Goal: Book appointment/travel/reservation

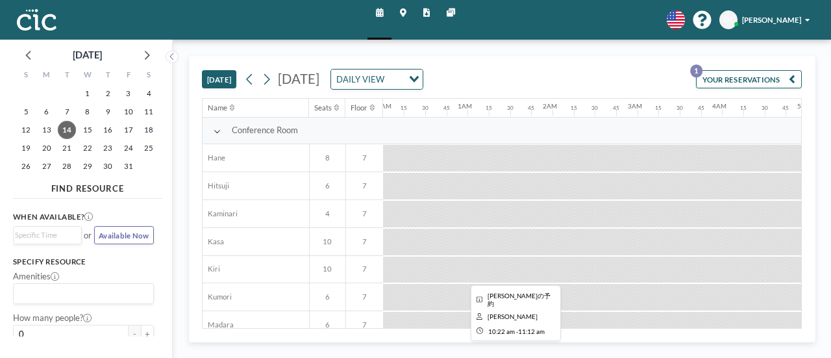
scroll to position [0, 781]
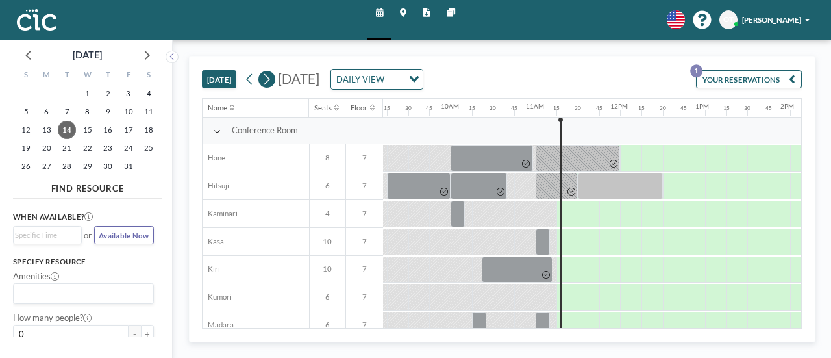
click at [274, 77] on button at bounding box center [266, 79] width 17 height 17
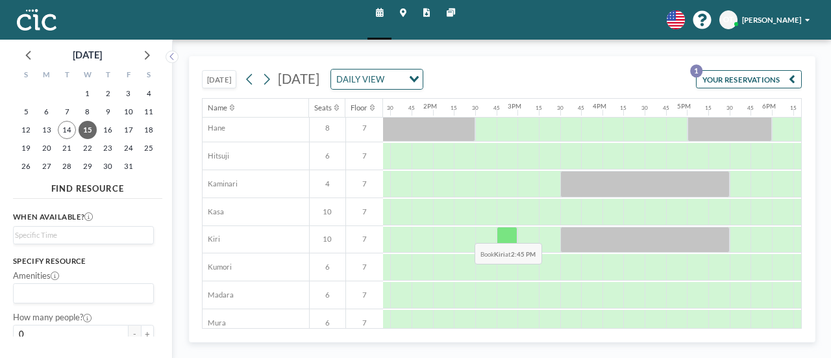
scroll to position [30, 1136]
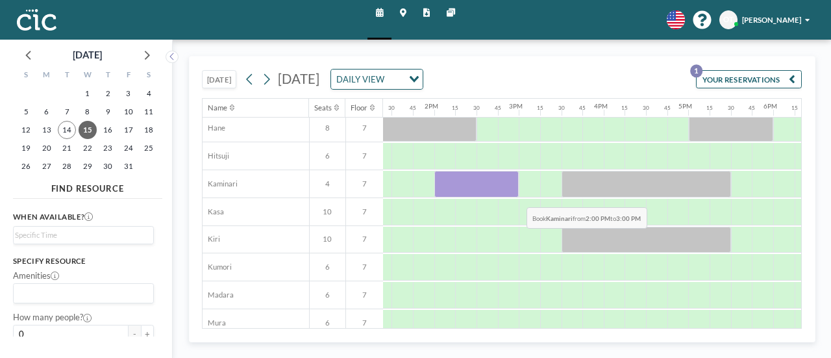
drag, startPoint x: 441, startPoint y: 186, endPoint x: 517, endPoint y: 196, distance: 76.6
click at [517, 196] on div "Conference Room Hane 8 7 Hitsuji 6 7 Kaminari 4 7 [PERSON_NAME] 10 7 Kiri 10 7 …" at bounding box center [174, 240] width 2216 height 305
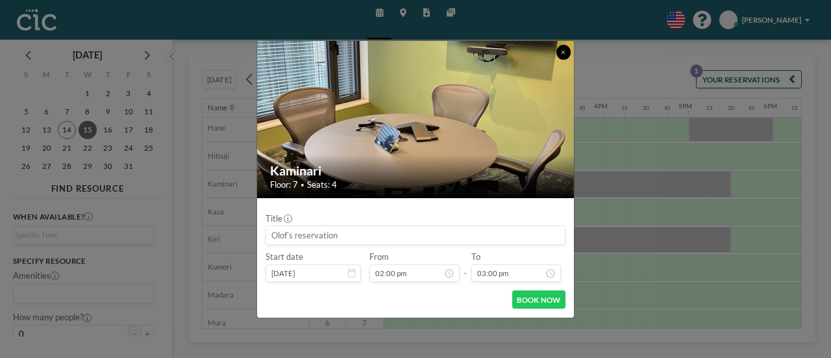
click at [560, 52] on button at bounding box center [563, 52] width 15 height 15
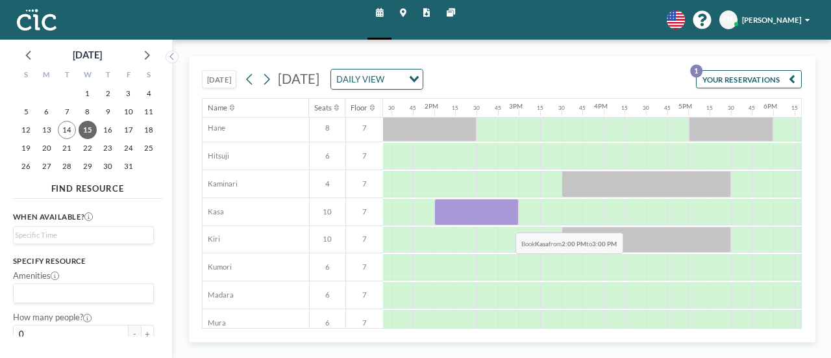
drag, startPoint x: 438, startPoint y: 208, endPoint x: 506, endPoint y: 221, distance: 68.9
click at [506, 221] on div at bounding box center [476, 212] width 85 height 27
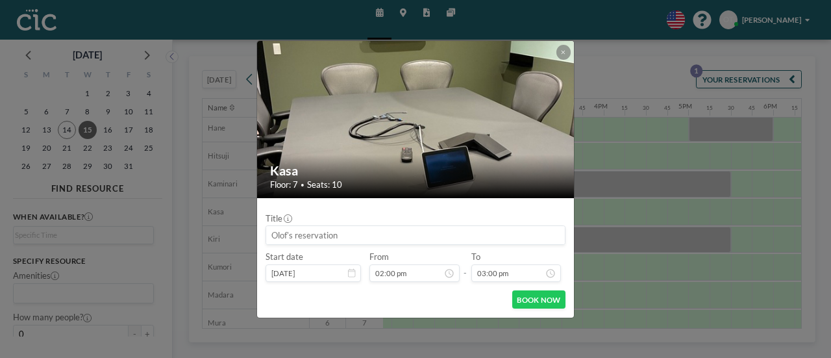
click at [391, 240] on input at bounding box center [415, 235] width 299 height 18
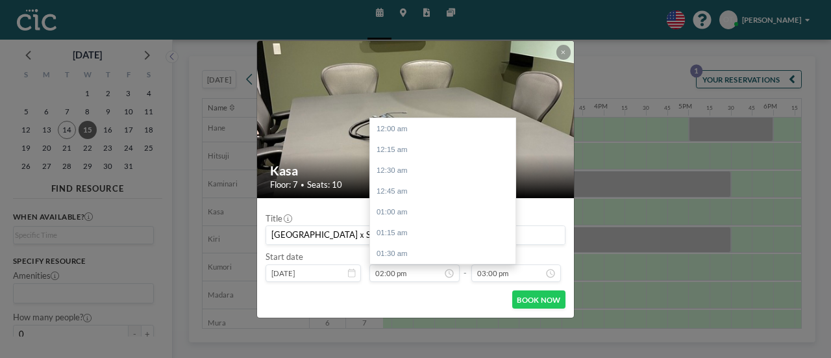
scroll to position [1164, 0]
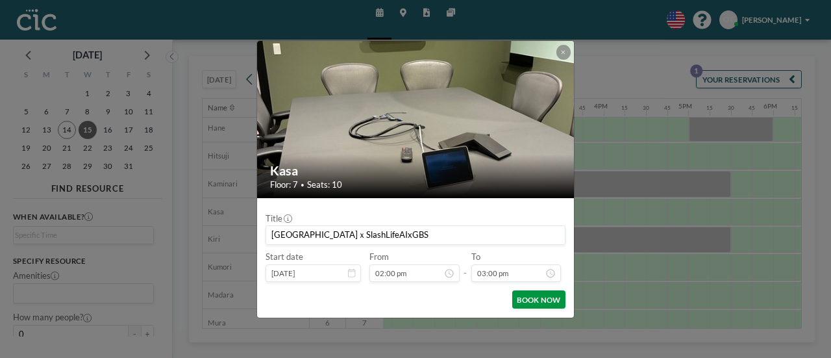
type input "[GEOGRAPHIC_DATA]ｘSlashLifeAIxGBS"
click at [540, 302] on button "BOOK NOW" at bounding box center [538, 299] width 53 height 18
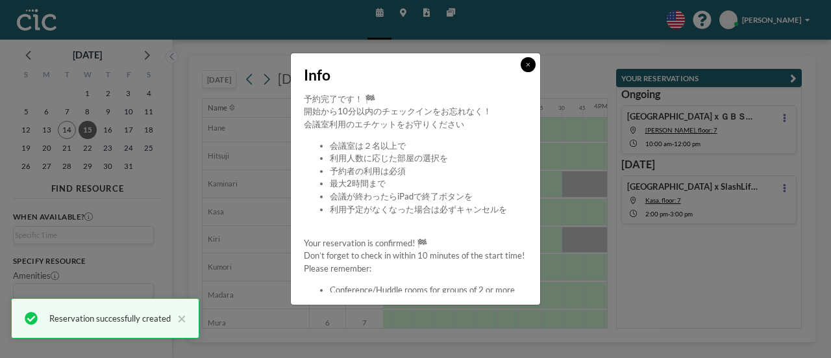
click at [532, 62] on button at bounding box center [528, 64] width 15 height 15
